Goal: Check status: Check status

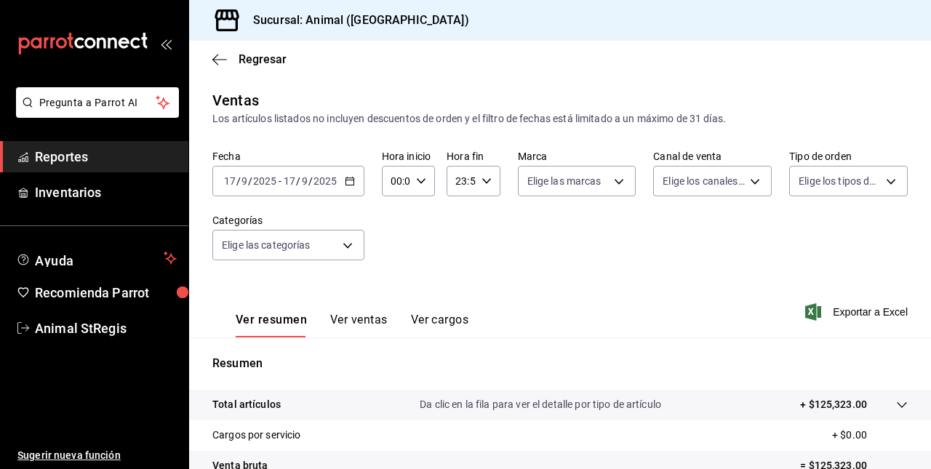
scroll to position [192, 0]
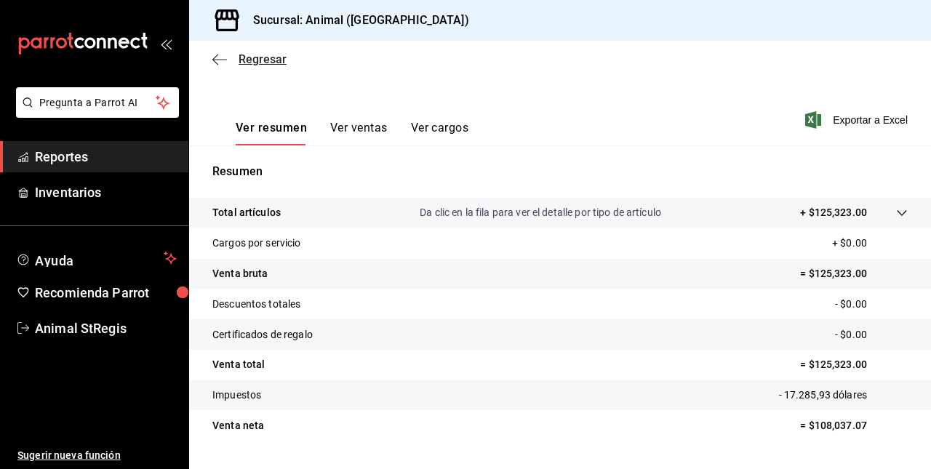
click at [219, 65] on icon "button" at bounding box center [219, 59] width 15 height 13
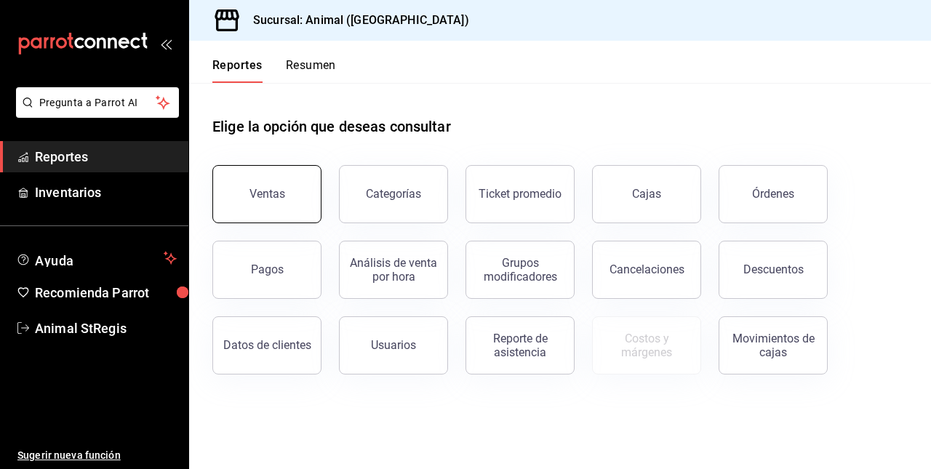
click at [253, 182] on button "Ventas" at bounding box center [266, 194] width 109 height 58
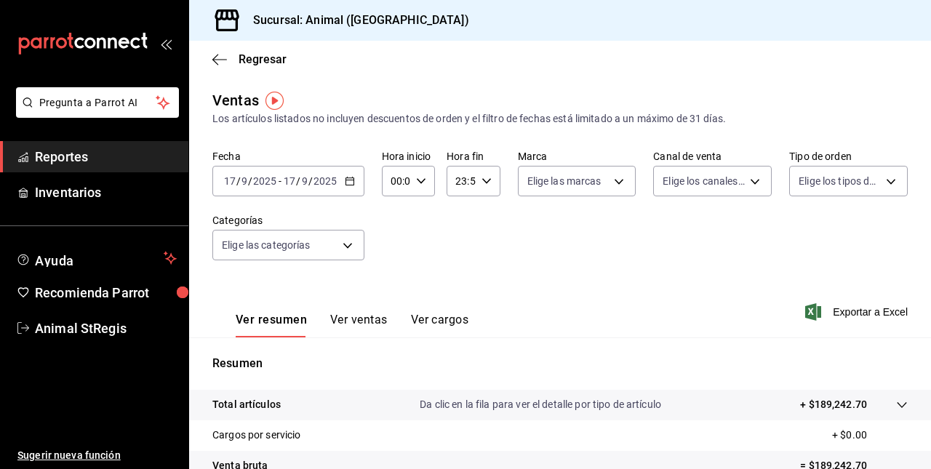
click at [286, 194] on div "[DATE] [DATE] - [DATE] [DATE]" at bounding box center [288, 181] width 152 height 31
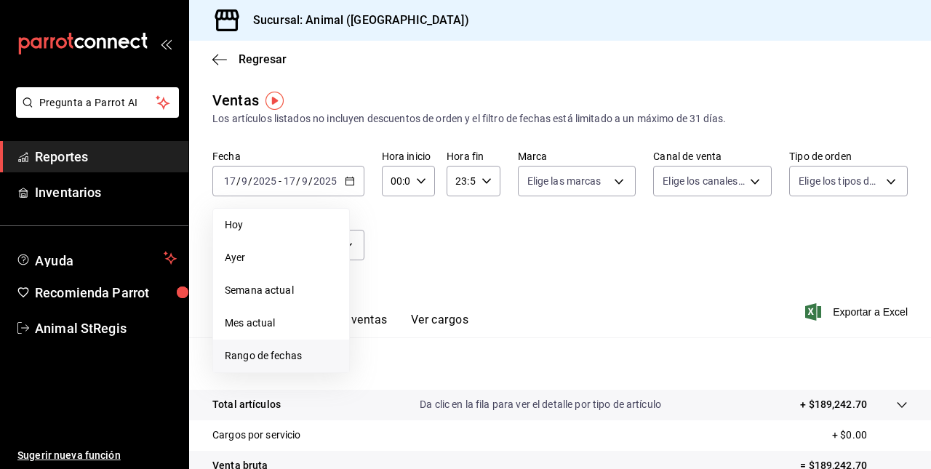
click at [259, 353] on span "Rango de fechas" at bounding box center [281, 355] width 113 height 15
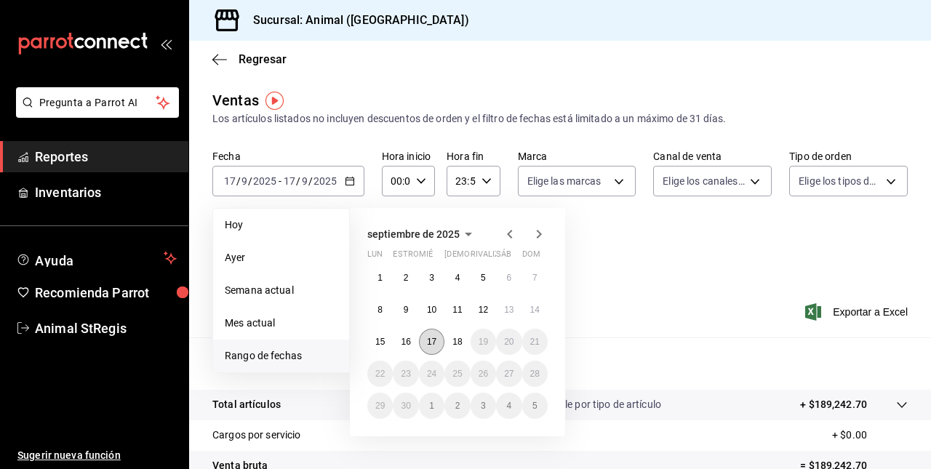
click at [433, 343] on abbr "17" at bounding box center [431, 342] width 9 height 10
click at [454, 340] on abbr "18" at bounding box center [456, 342] width 9 height 10
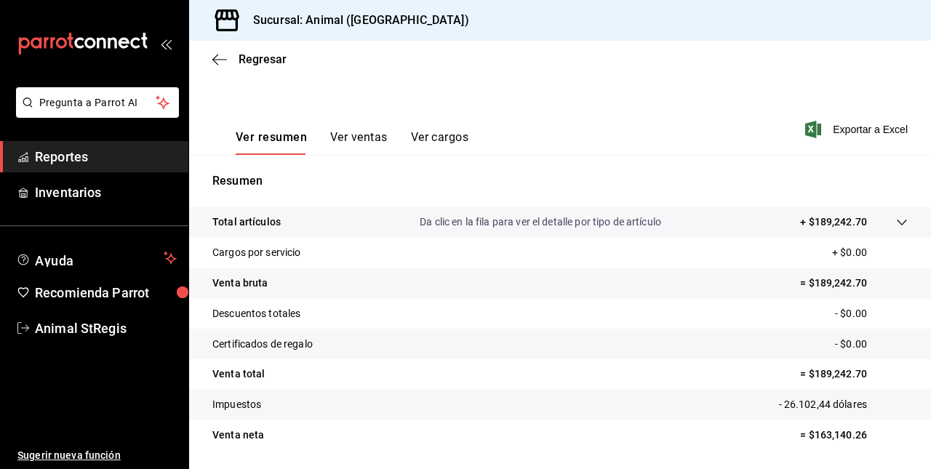
scroll to position [228, 0]
